Goal: Task Accomplishment & Management: Use online tool/utility

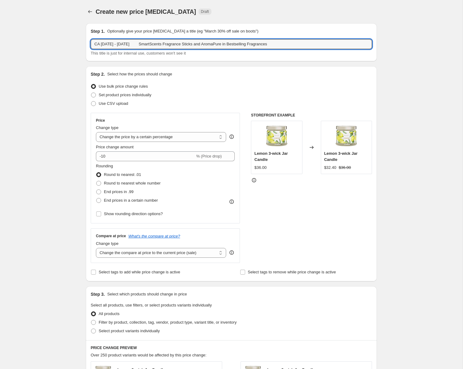
select select "percentage"
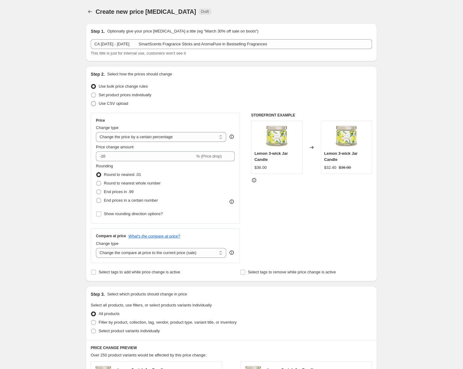
click at [91, 106] on span at bounding box center [93, 103] width 5 height 5
click at [91, 101] on input "Use CSV upload" at bounding box center [91, 101] width 0 height 0
radio input "true"
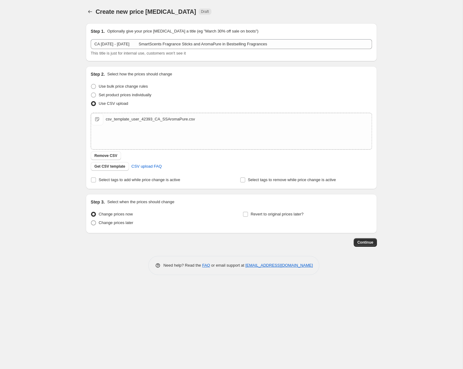
click at [99, 225] on span "Change prices later" at bounding box center [116, 222] width 35 height 5
click at [91, 221] on input "Change prices later" at bounding box center [91, 220] width 0 height 0
radio input "true"
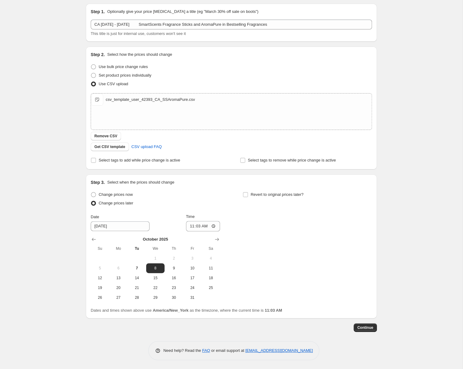
scroll to position [97, 0]
click at [112, 285] on span "20" at bounding box center [118, 287] width 13 height 5
type input "[DATE]"
click at [189, 221] on input "11:03" at bounding box center [203, 226] width 34 height 10
type input "08:00"
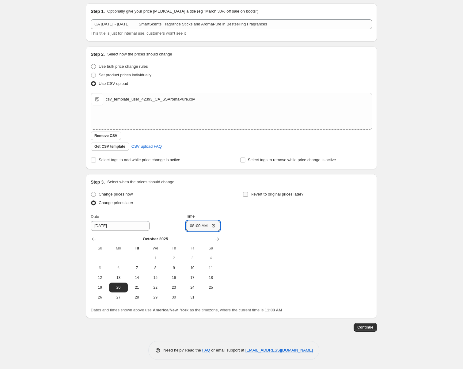
click at [248, 192] on input "Revert to original prices later?" at bounding box center [245, 194] width 5 height 5
checkbox input "true"
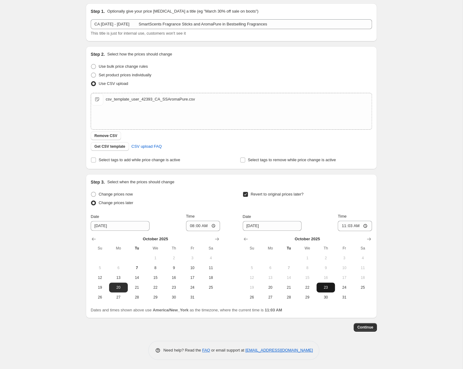
click at [332, 285] on span "23" at bounding box center [325, 287] width 13 height 5
type input "[DATE]"
click at [372, 221] on input "11:03" at bounding box center [355, 226] width 34 height 10
type input "07:59"
click at [373, 325] on span "Continue" at bounding box center [365, 327] width 16 height 5
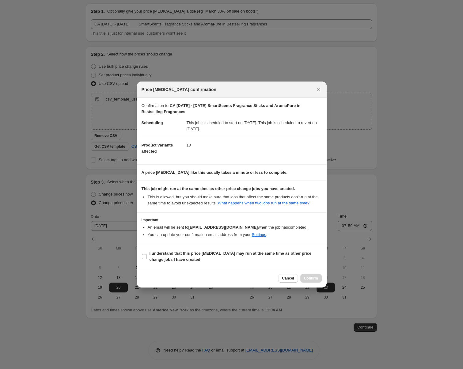
drag, startPoint x: 222, startPoint y: 270, endPoint x: 319, endPoint y: 298, distance: 101.1
click at [227, 262] on b "I understand that this price [MEDICAL_DATA] may run at the same time as other p…" at bounding box center [230, 256] width 162 height 11
click at [272, 263] on span "I understand that this price [MEDICAL_DATA] may run at the same time as other p…" at bounding box center [235, 256] width 172 height 12
click at [147, 259] on input "I understand that this price [MEDICAL_DATA] may run at the same time as other p…" at bounding box center [144, 256] width 5 height 5
checkbox input "true"
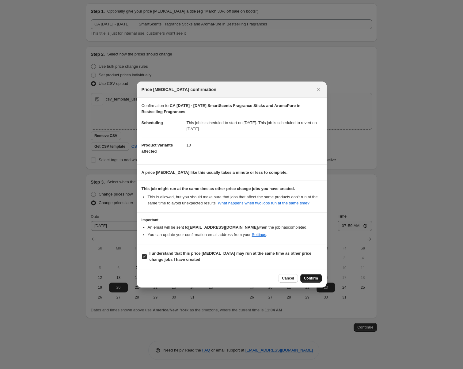
click at [318, 281] on span "Confirm" at bounding box center [311, 278] width 14 height 5
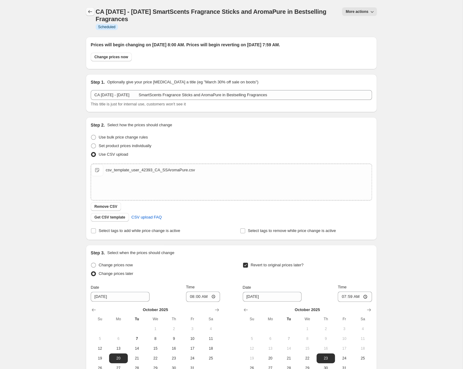
click at [87, 15] on icon "Price change jobs" at bounding box center [90, 12] width 6 height 6
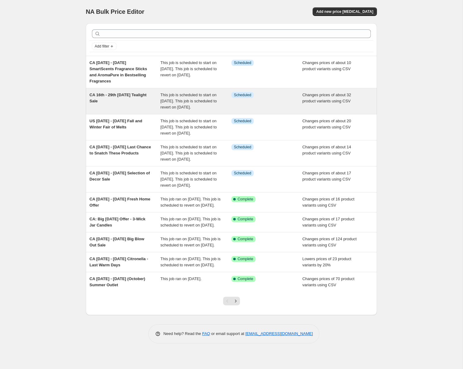
click at [89, 103] on span "CA 16th - 29th [DATE] Tealight Sale" at bounding box center [117, 98] width 57 height 11
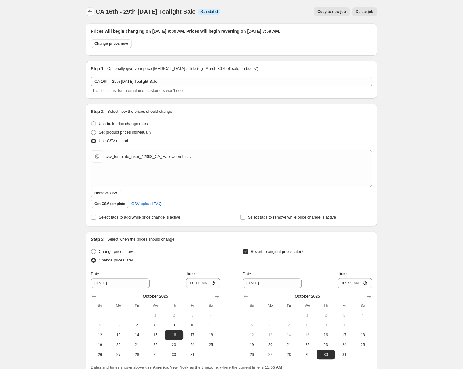
click at [87, 14] on icon "Price change jobs" at bounding box center [90, 12] width 6 height 6
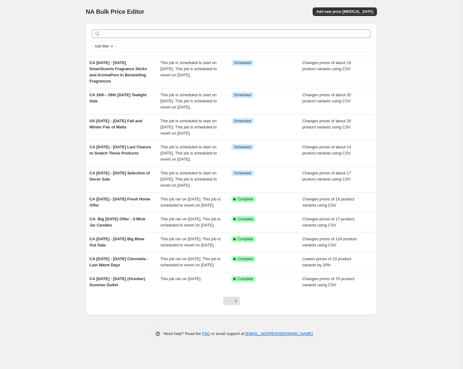
click at [89, 110] on div "CA 16th - 29th [DATE] Tealight Sale" at bounding box center [124, 101] width 71 height 18
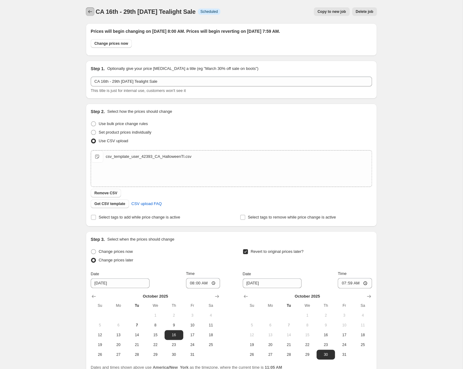
click at [87, 13] on icon "Price change jobs" at bounding box center [90, 12] width 6 height 6
